Goal: Navigation & Orientation: Find specific page/section

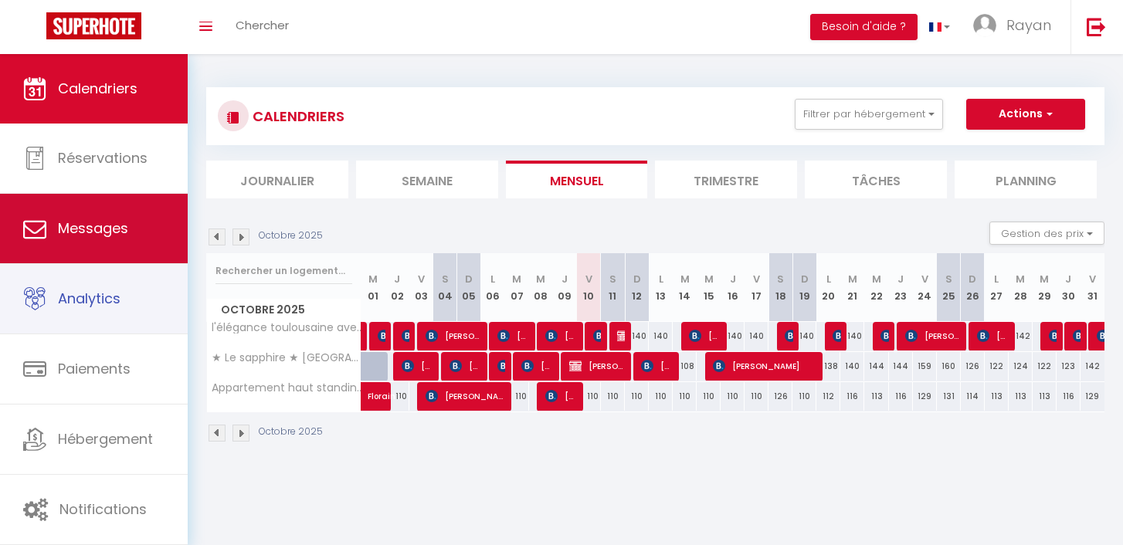
click at [115, 260] on link "Messages" at bounding box center [94, 229] width 188 height 70
select select "message"
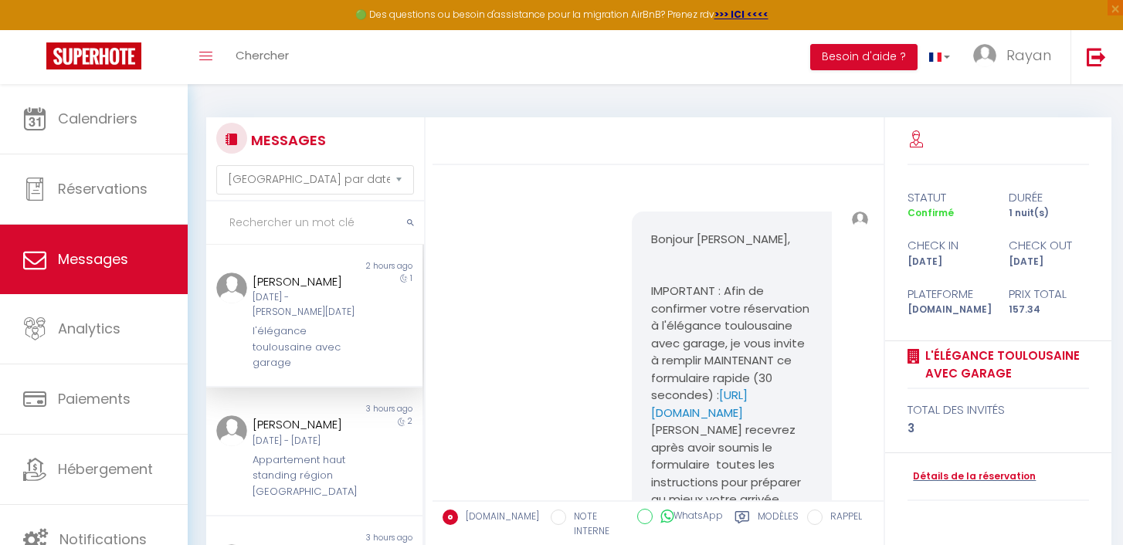
scroll to position [193, 0]
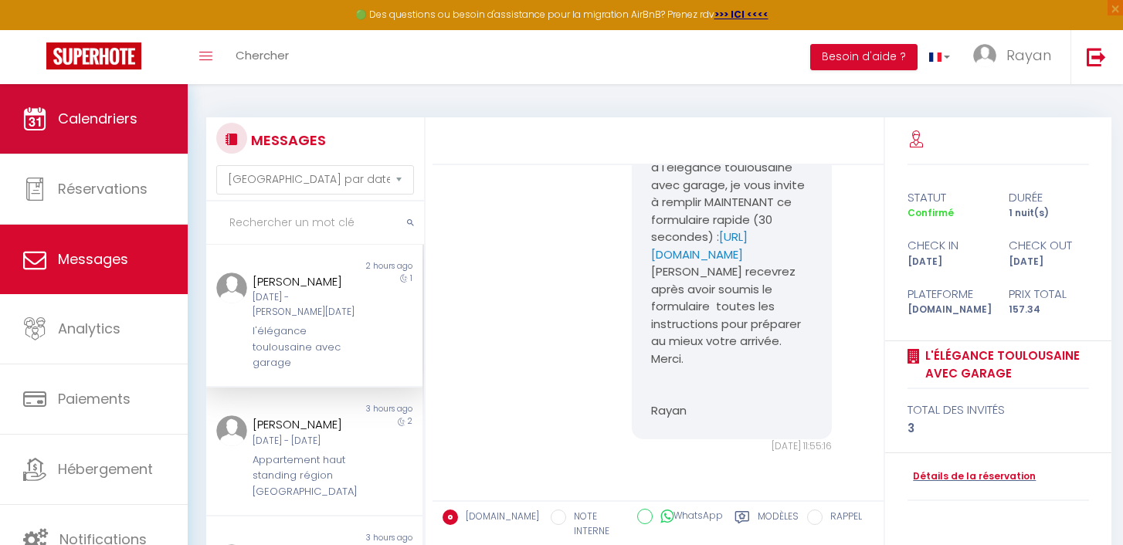
click at [85, 154] on li "Calendriers" at bounding box center [94, 119] width 188 height 70
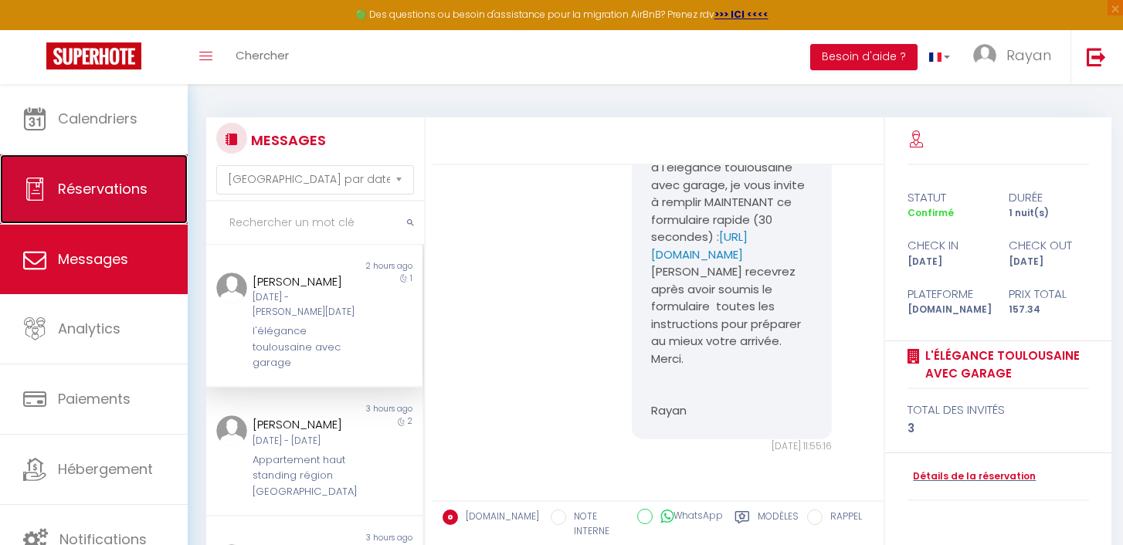
click at [97, 186] on span "Réservations" at bounding box center [103, 188] width 90 height 19
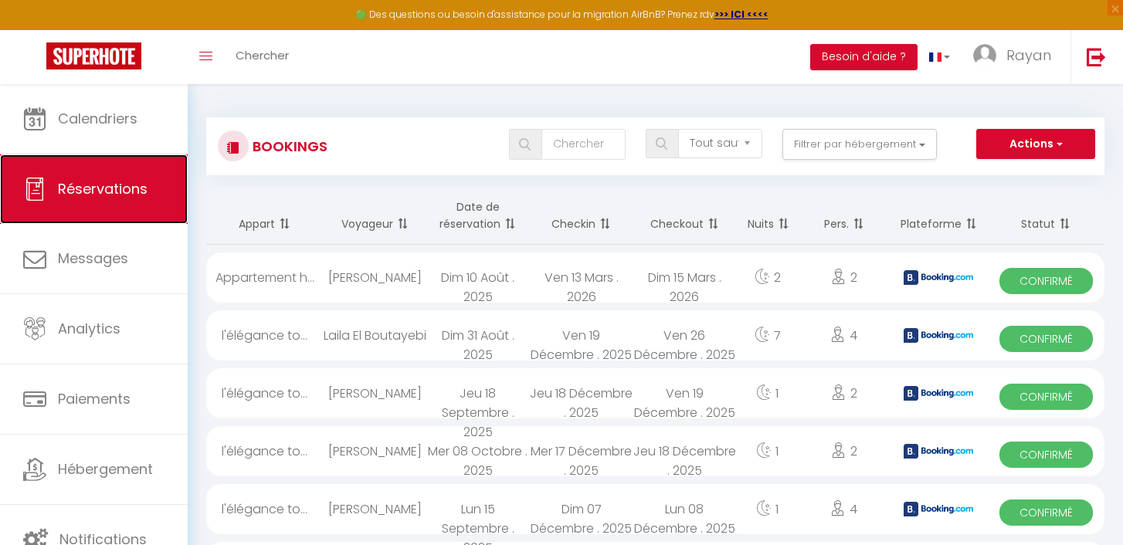
click at [96, 212] on link "Réservations" at bounding box center [94, 189] width 188 height 70
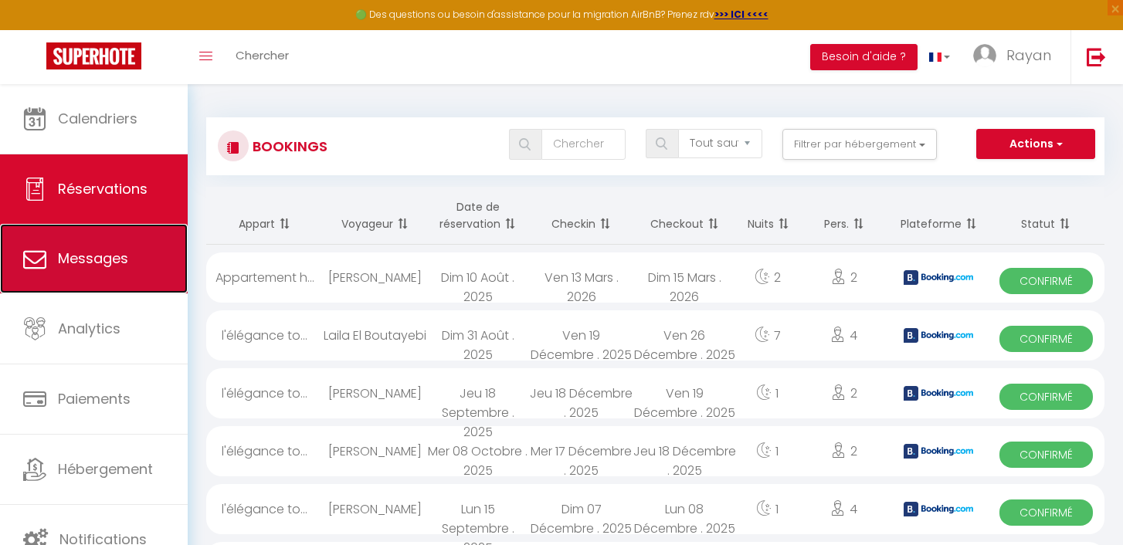
click at [93, 236] on link "Messages" at bounding box center [94, 259] width 188 height 70
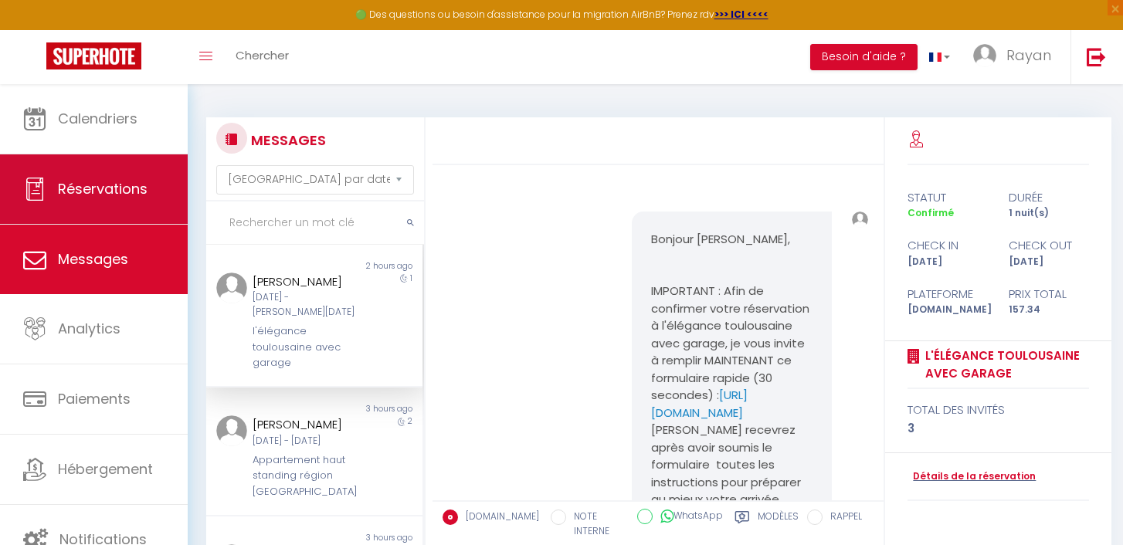
scroll to position [193, 0]
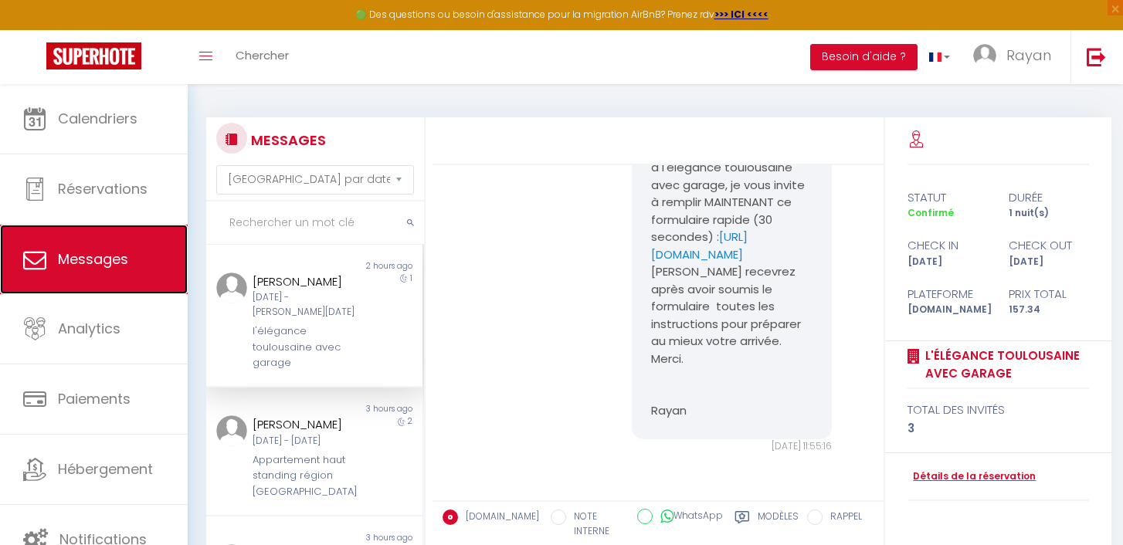
click at [66, 257] on span "Messages" at bounding box center [93, 258] width 70 height 19
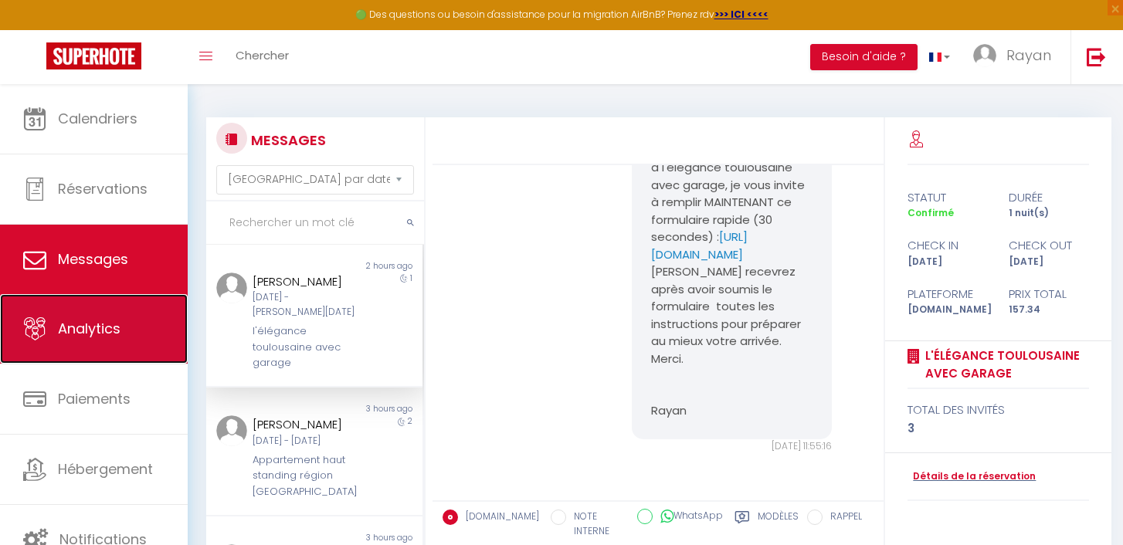
click at [66, 318] on link "Analytics" at bounding box center [94, 329] width 188 height 70
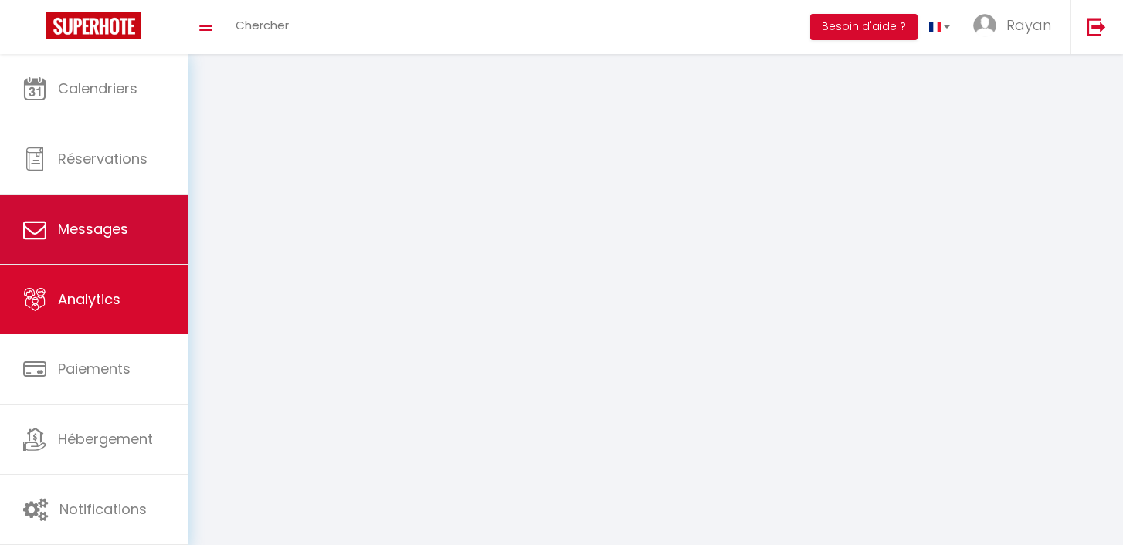
select select "2025"
select select "10"
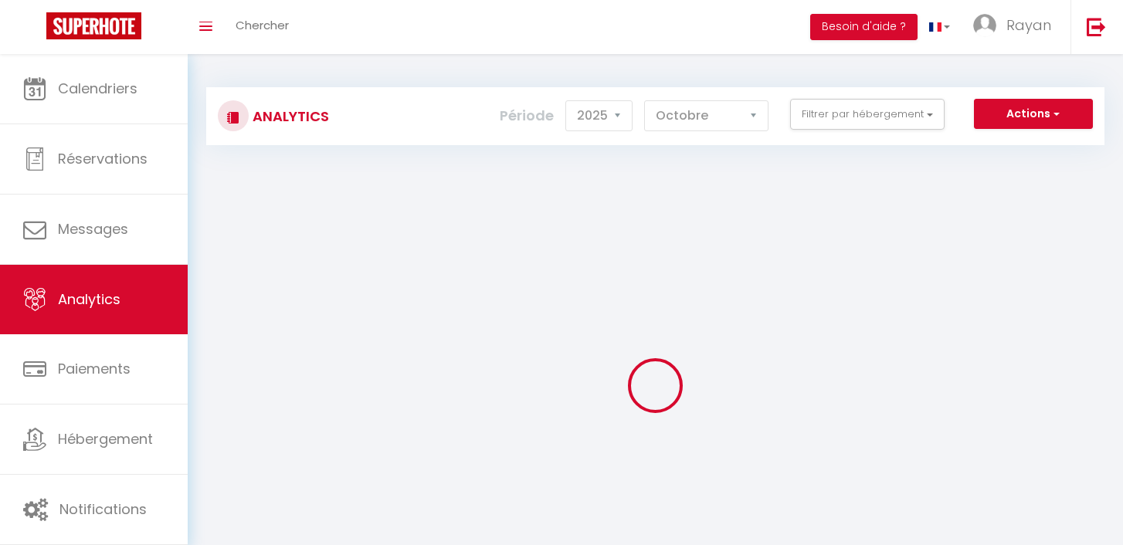
click at [120, 225] on span "Messages" at bounding box center [93, 228] width 70 height 19
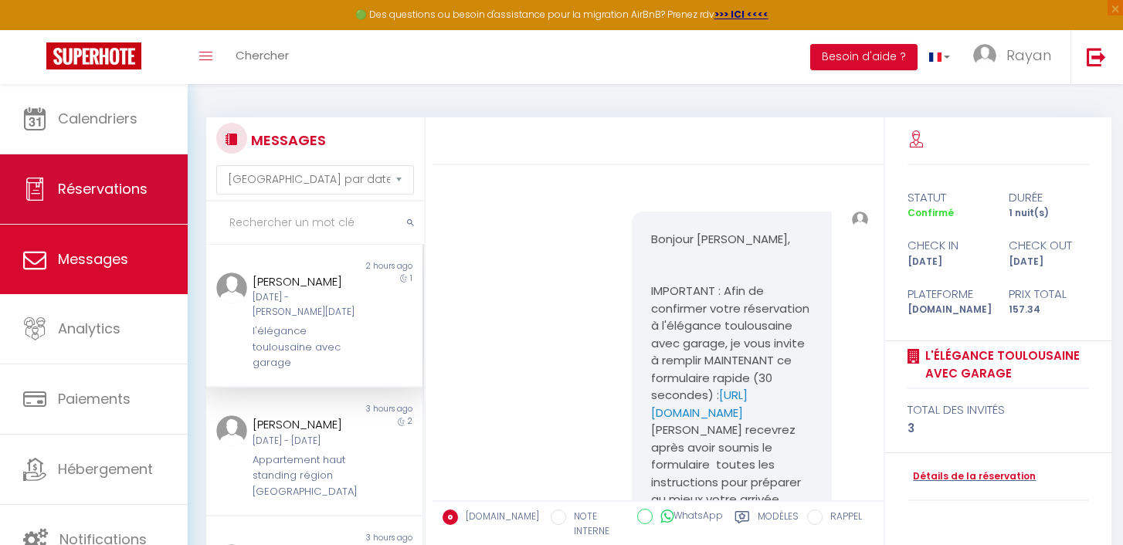
scroll to position [193, 0]
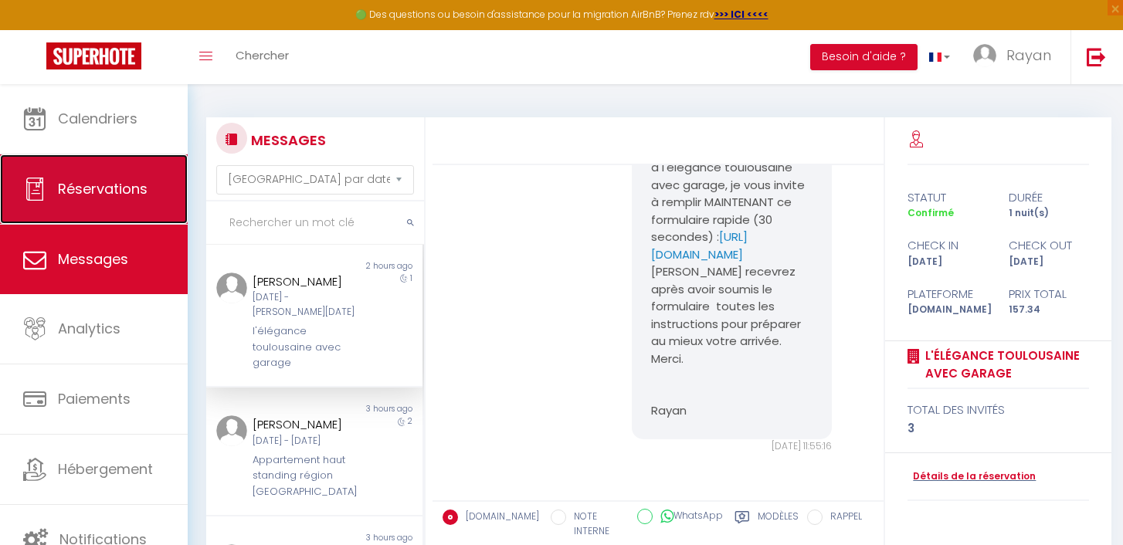
click at [137, 162] on link "Réservations" at bounding box center [94, 189] width 188 height 70
select select "not_cancelled"
